Goal: Transaction & Acquisition: Subscribe to service/newsletter

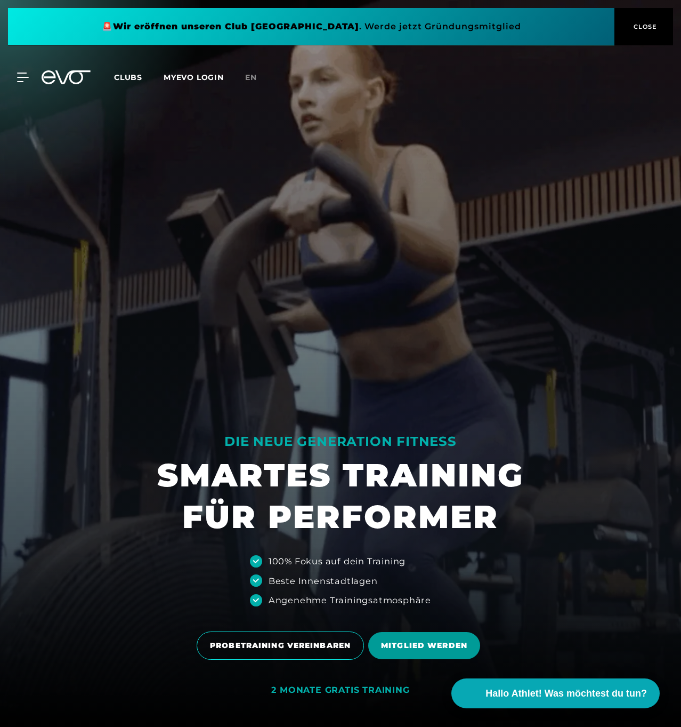
click at [414, 640] on span "MITGLIED WERDEN" at bounding box center [424, 645] width 112 height 27
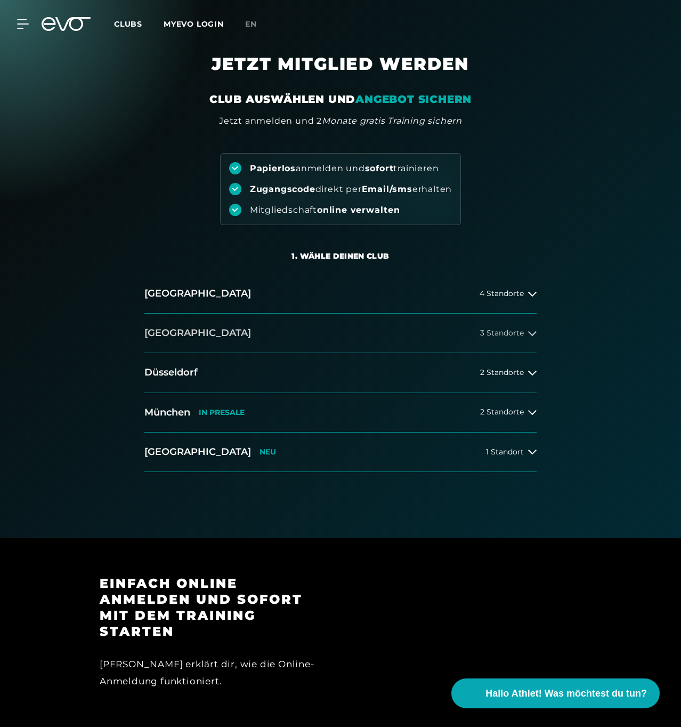
click at [495, 333] on span "3 Standorte" at bounding box center [502, 333] width 44 height 8
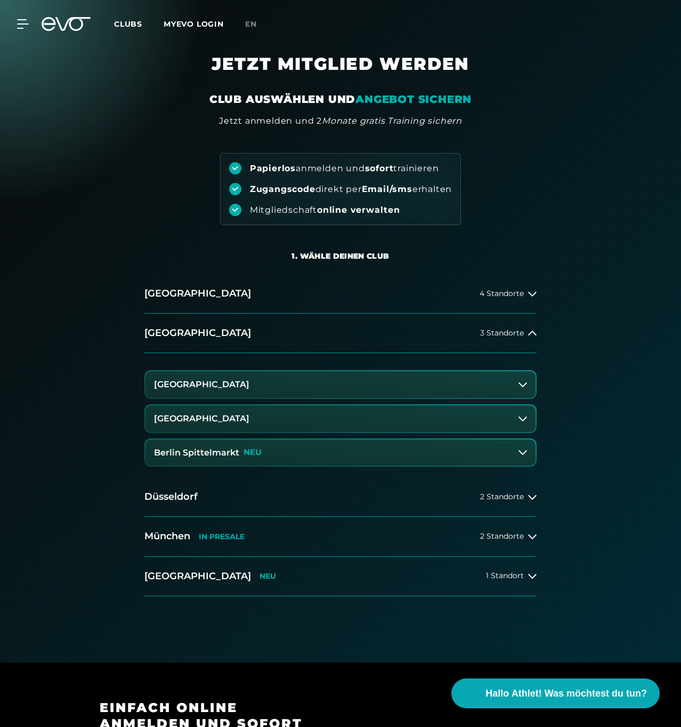
click at [244, 448] on p "NEU" at bounding box center [253, 452] width 18 height 9
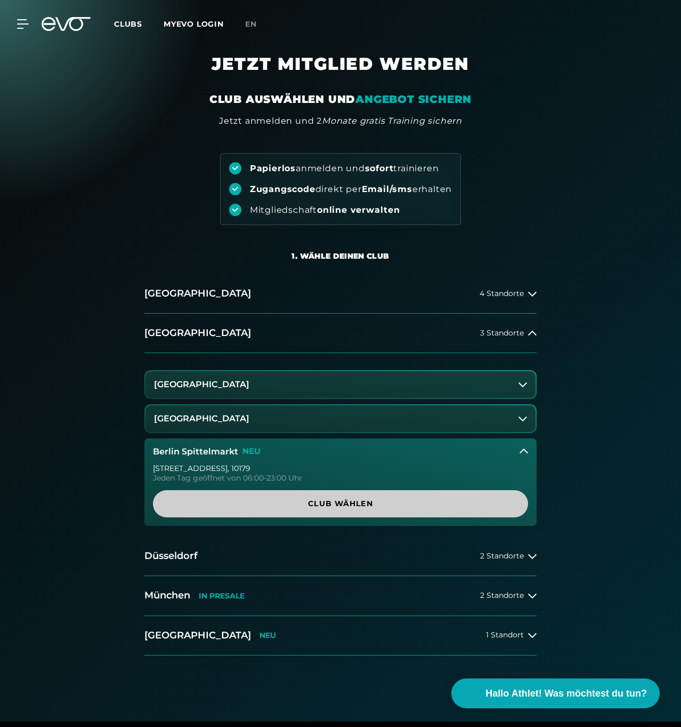
click at [320, 501] on span "Club wählen" at bounding box center [341, 503] width 350 height 11
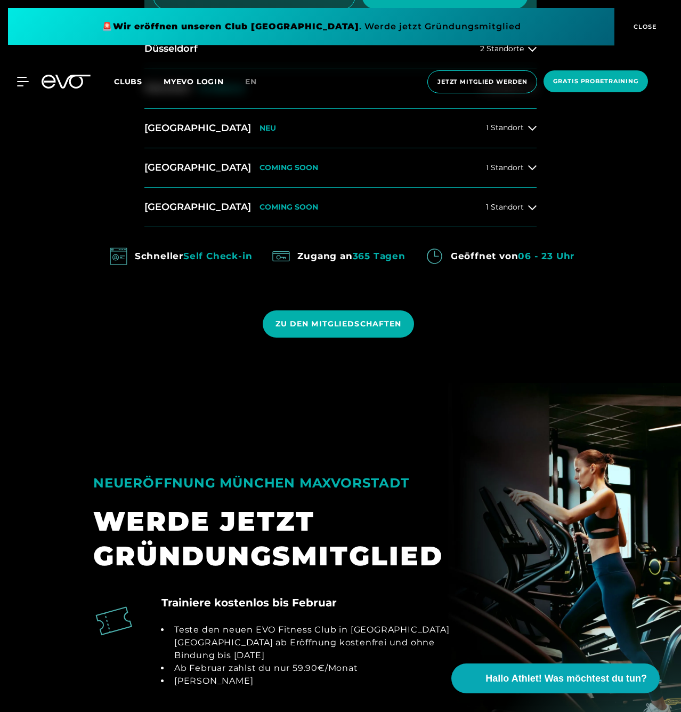
scroll to position [1084, 0]
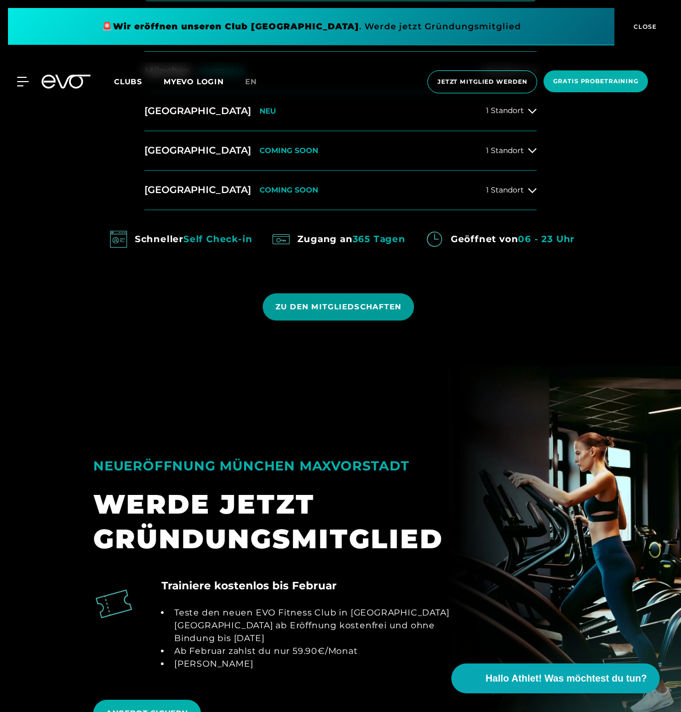
click at [348, 302] on span "ZU DEN MITGLIEDSCHAFTEN" at bounding box center [339, 306] width 126 height 11
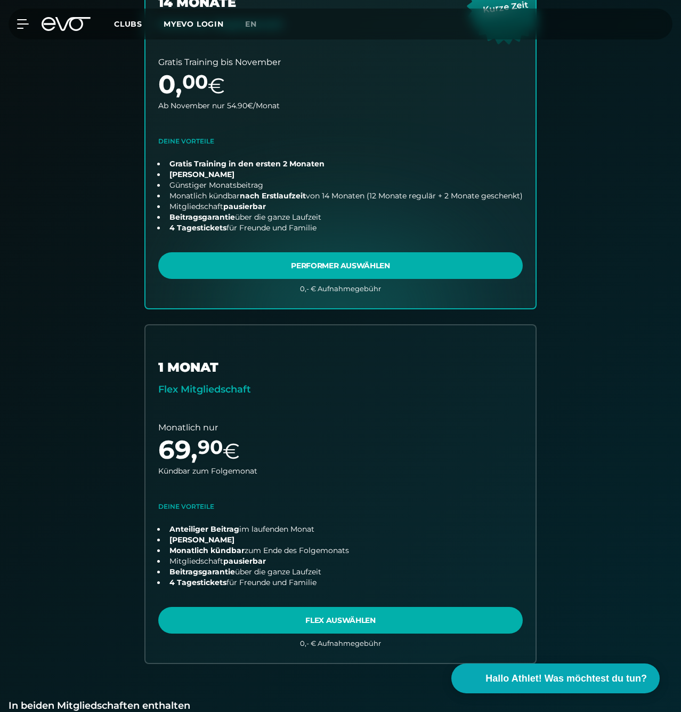
scroll to position [248, 0]
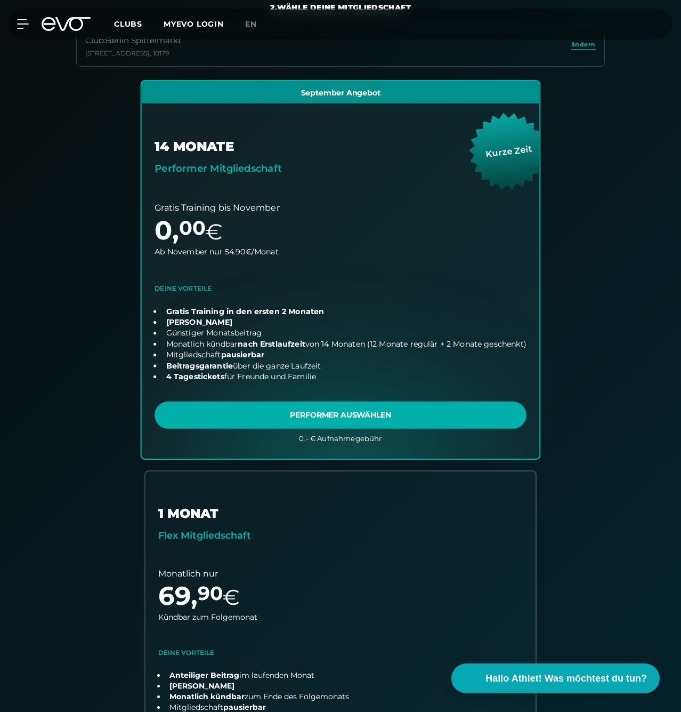
click at [371, 412] on link "choose plan" at bounding box center [341, 269] width 398 height 377
